Goal: Check status: Check status

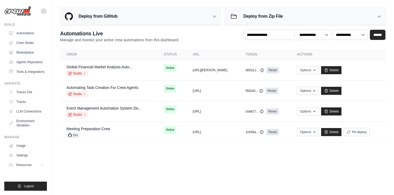
click at [214, 14] on icon at bounding box center [214, 16] width 5 height 5
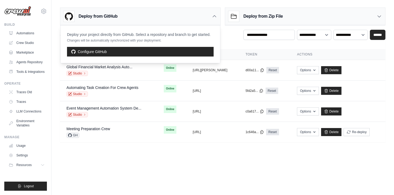
click at [139, 149] on main "Deploy from GitHub Deploy your project directly from GitHub. Select a repositor…" at bounding box center [222, 77] width 342 height 154
click at [76, 137] on span "GH" at bounding box center [72, 135] width 13 height 5
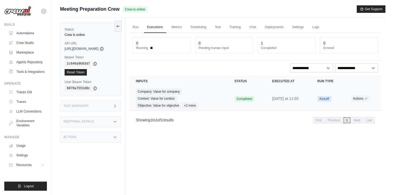
click at [214, 106] on div "Company: Value for company Context: Value for context Objective: Value for obje…" at bounding box center [179, 99] width 86 height 20
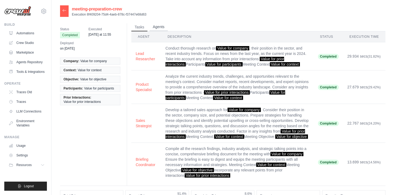
click at [159, 28] on button "Agents" at bounding box center [158, 27] width 18 height 8
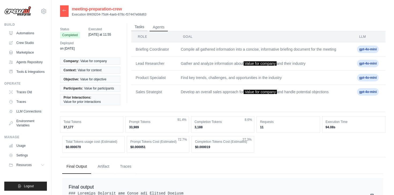
click at [139, 28] on button "Tasks" at bounding box center [139, 27] width 16 height 8
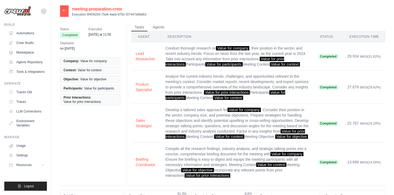
click at [64, 12] on icon at bounding box center [64, 10] width 4 height 4
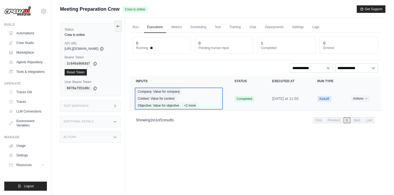
click at [192, 106] on span "+2 more" at bounding box center [190, 106] width 16 height 6
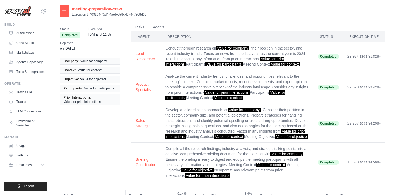
click at [69, 15] on div "meeting-preparation-crew Execution 8f409204-75d4-4aeb-878c-f37447e68d63" at bounding box center [103, 11] width 86 height 12
click at [67, 14] on div at bounding box center [64, 11] width 9 height 12
click at [65, 12] on icon at bounding box center [64, 10] width 4 height 4
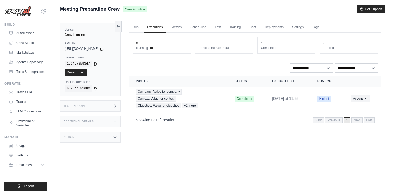
click at [83, 101] on div "Test Endpoints" at bounding box center [90, 105] width 61 height 11
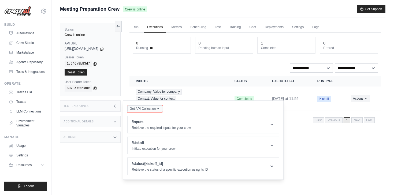
click at [144, 112] on button "Get API Collection" at bounding box center [144, 108] width 35 height 7
click at [189, 109] on div "Get API Collection Postman API Collection /inputs Retrieve the required inputs …" at bounding box center [203, 140] width 152 height 70
click at [104, 122] on div "Additional Details" at bounding box center [90, 121] width 61 height 11
click at [99, 122] on div "Additional Details" at bounding box center [90, 121] width 61 height 11
